Goal: Register for event/course

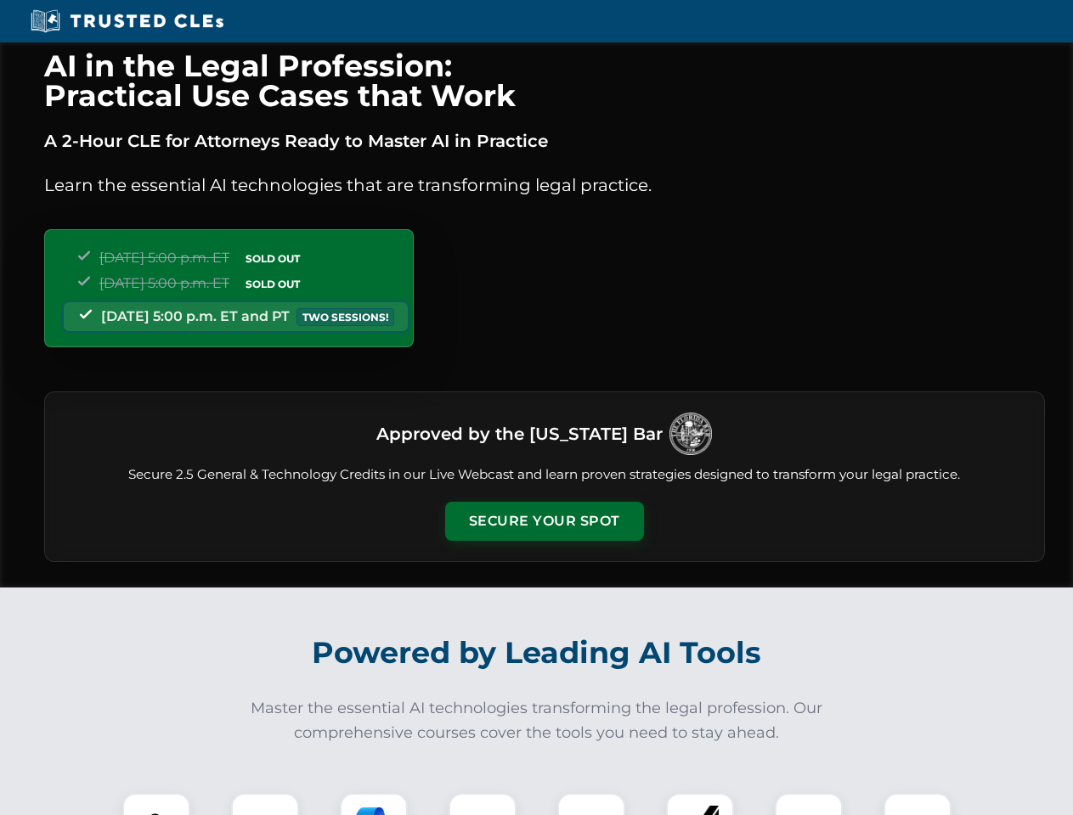
click at [544, 521] on button "Secure Your Spot" at bounding box center [544, 521] width 199 height 39
click at [156, 804] on img at bounding box center [156, 827] width 49 height 49
